Goal: Find specific page/section: Find specific page/section

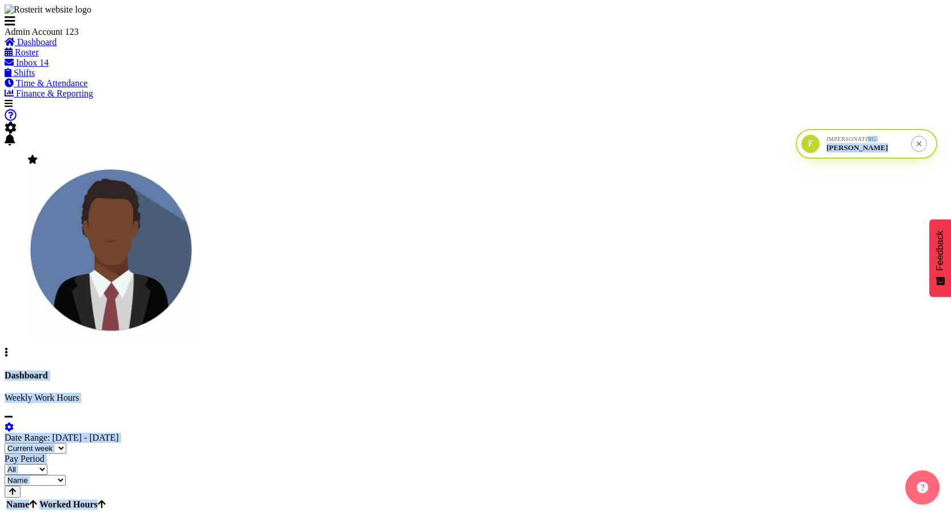
drag, startPoint x: 891, startPoint y: 139, endPoint x: 821, endPoint y: 171, distance: 76.7
click at [821, 171] on div "Tasks Jobs Employees Profile Log Out F Impersonating [PERSON_NAME] Dashboard We…" at bounding box center [476, 306] width 942 height 415
drag, startPoint x: 825, startPoint y: 148, endPoint x: 847, endPoint y: 189, distance: 46.5
click at [848, 191] on div "Tasks Jobs Employees Profile Log Out F Impersonating [PERSON_NAME] Dashboard We…" at bounding box center [476, 381] width 942 height 564
click at [831, 155] on div "F Impersonating Fred Green" at bounding box center [867, 144] width 142 height 30
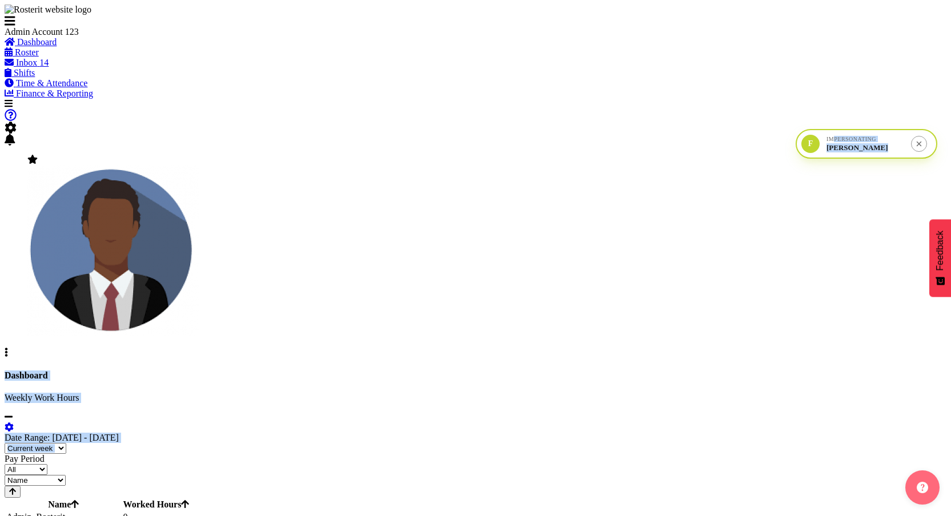
drag, startPoint x: 851, startPoint y: 141, endPoint x: 791, endPoint y: 149, distance: 59.9
click at [791, 149] on div "Tasks Jobs Employees Profile Log Out F Impersonating Fred Green Dashboard Weekl…" at bounding box center [476, 381] width 942 height 564
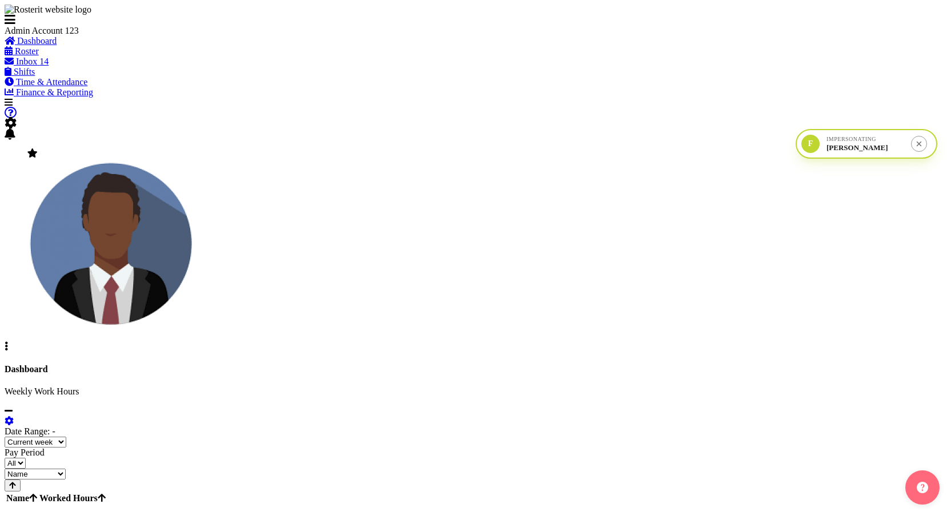
click at [833, 165] on div "Tasks Jobs Employees Profile Log Out F Impersonating Fred Green Dashboard Weekl…" at bounding box center [476, 303] width 942 height 410
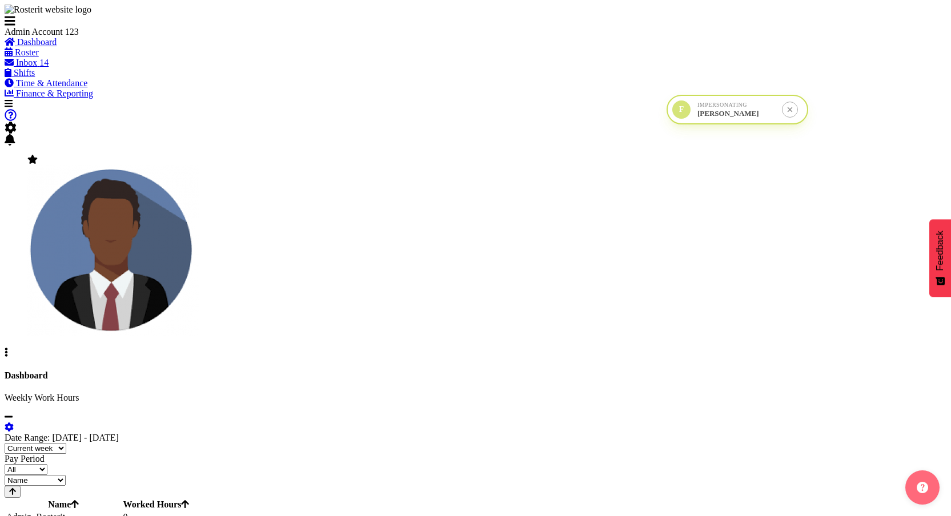
drag, startPoint x: 827, startPoint y: 149, endPoint x: 641, endPoint y: 62, distance: 205.7
click at [672, 101] on div "F" at bounding box center [681, 110] width 18 height 18
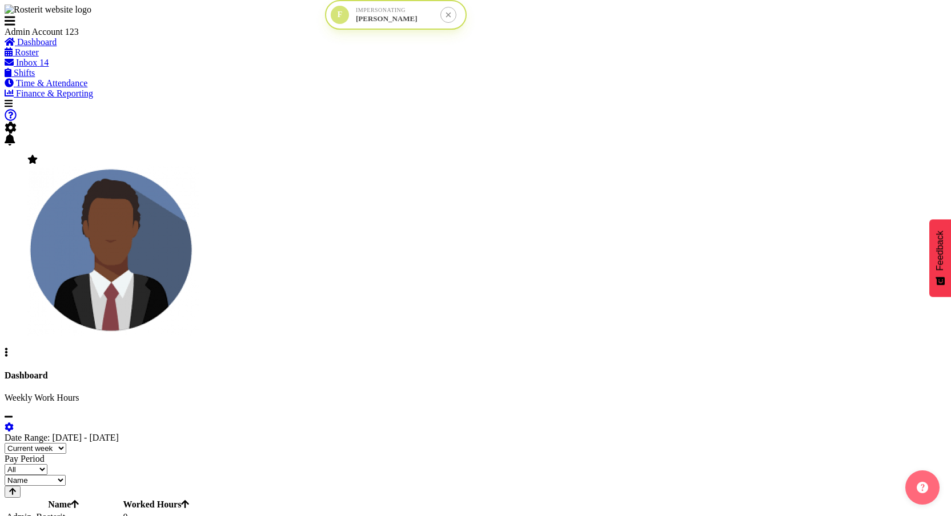
drag, startPoint x: 639, startPoint y: 59, endPoint x: 338, endPoint y: 17, distance: 303.4
click at [338, 17] on div "F" at bounding box center [340, 15] width 18 height 18
click at [543, 393] on p "Weekly Work Hours" at bounding box center [476, 398] width 942 height 10
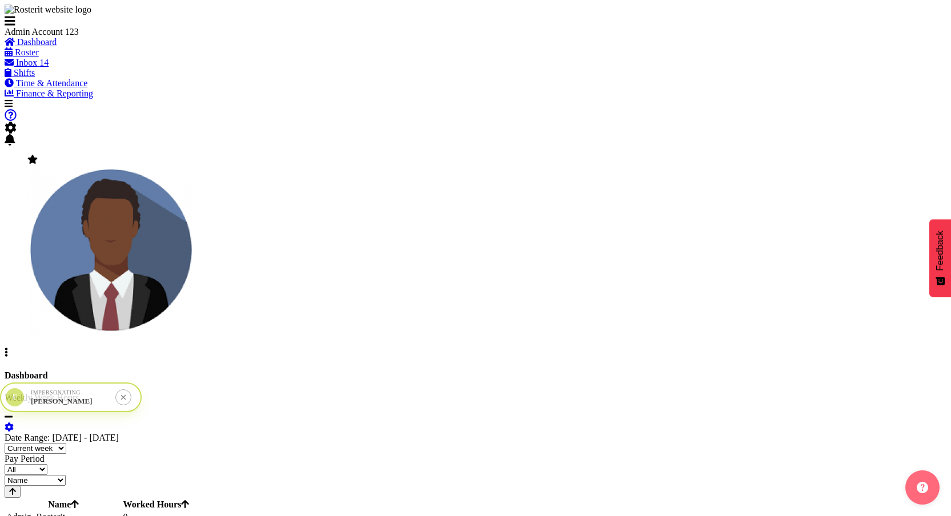
drag, startPoint x: 340, startPoint y: 18, endPoint x: 2, endPoint y: 400, distance: 510.7
click at [2, 400] on div "F Impersonating [PERSON_NAME]" at bounding box center [71, 398] width 142 height 30
click at [39, 57] on span "Roster" at bounding box center [27, 52] width 24 height 10
